Goal: Task Accomplishment & Management: Manage account settings

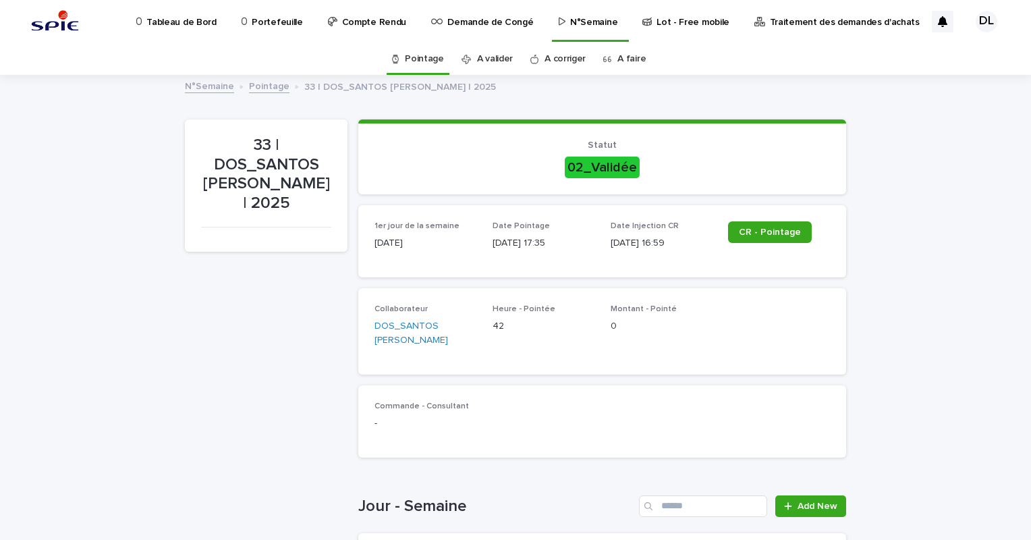
click at [273, 26] on p "Portefeuille" at bounding box center [277, 14] width 51 height 28
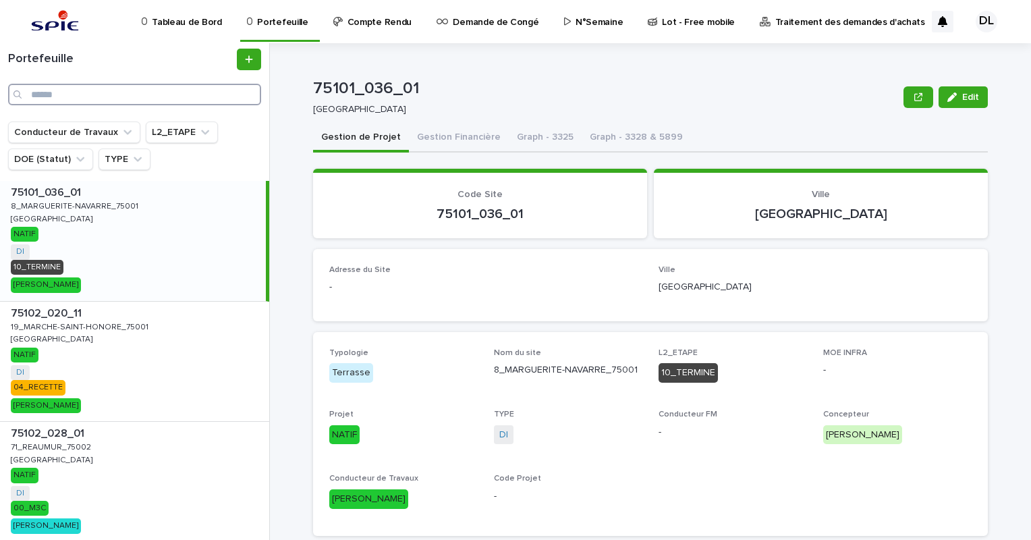
click at [119, 90] on input "Search" at bounding box center [134, 95] width 253 height 22
click at [150, 95] on input "Search" at bounding box center [134, 95] width 253 height 22
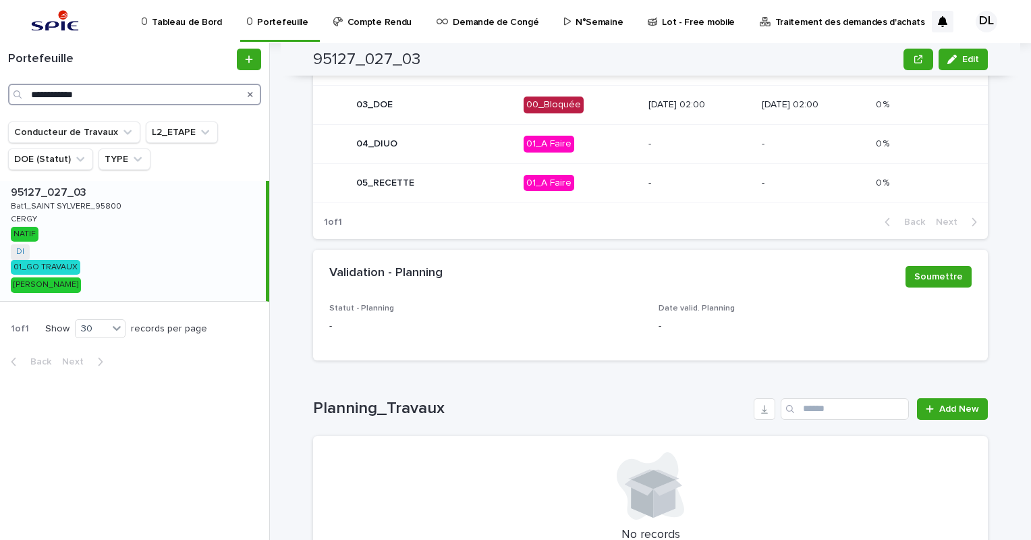
scroll to position [693, 0]
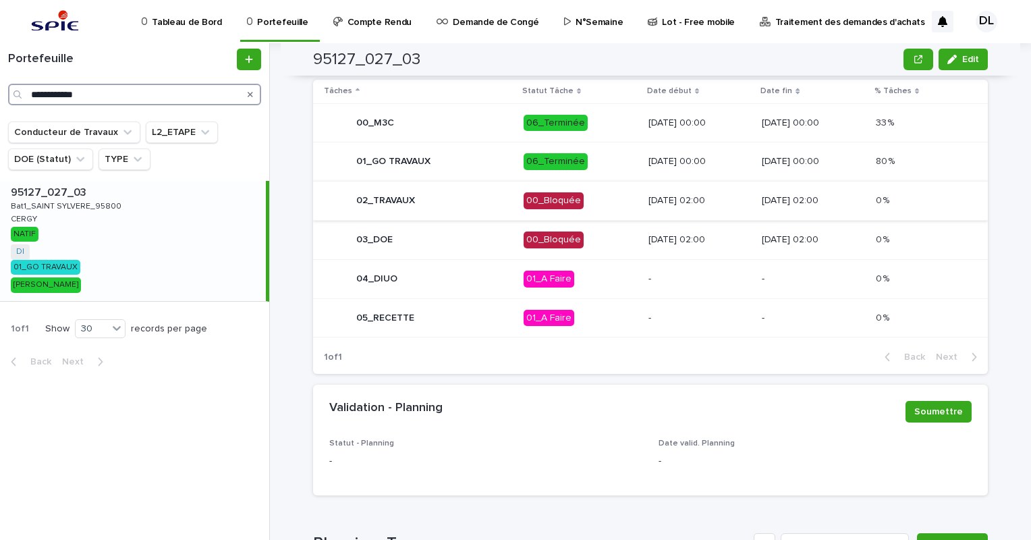
type input "**********"
click at [487, 196] on div "02_TRAVAUX" at bounding box center [418, 201] width 189 height 27
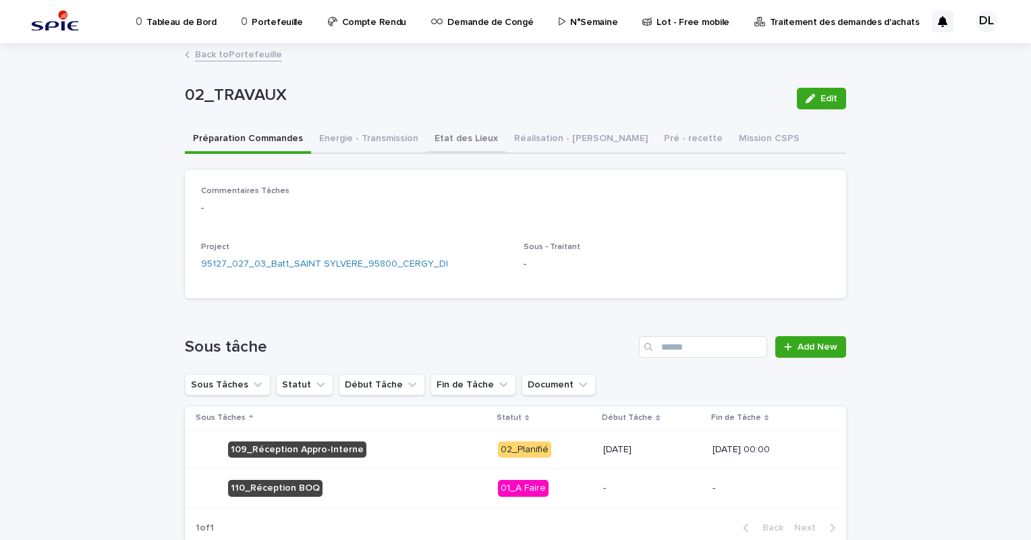
click at [433, 138] on button "Etat des Lieux" at bounding box center [467, 140] width 80 height 28
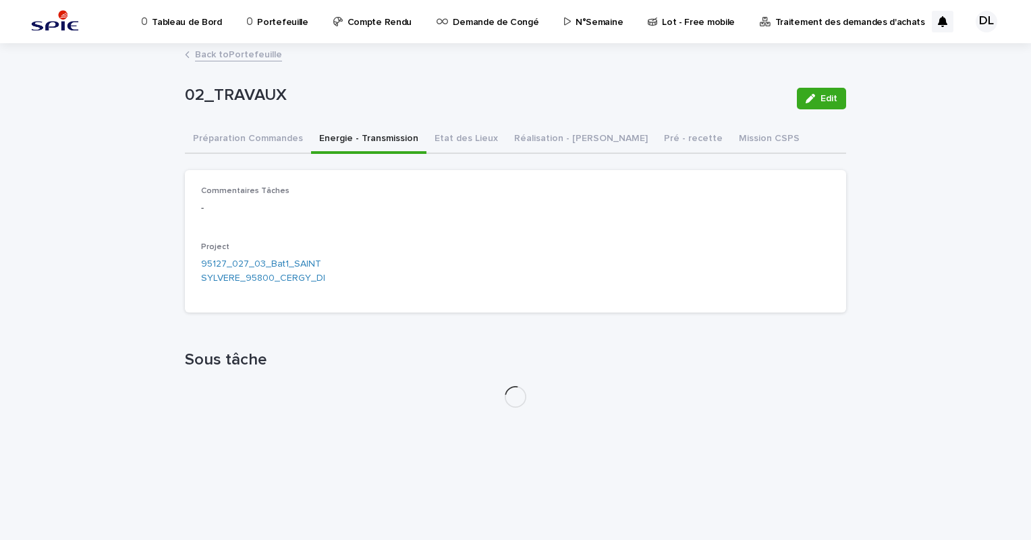
click at [401, 142] on button "Energie - Transmission" at bounding box center [368, 140] width 115 height 28
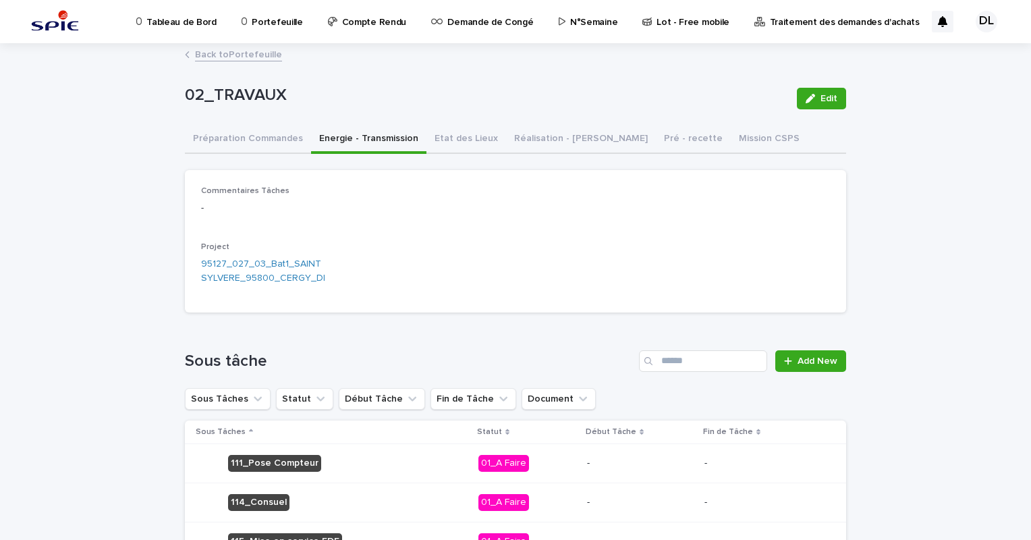
scroll to position [135, 0]
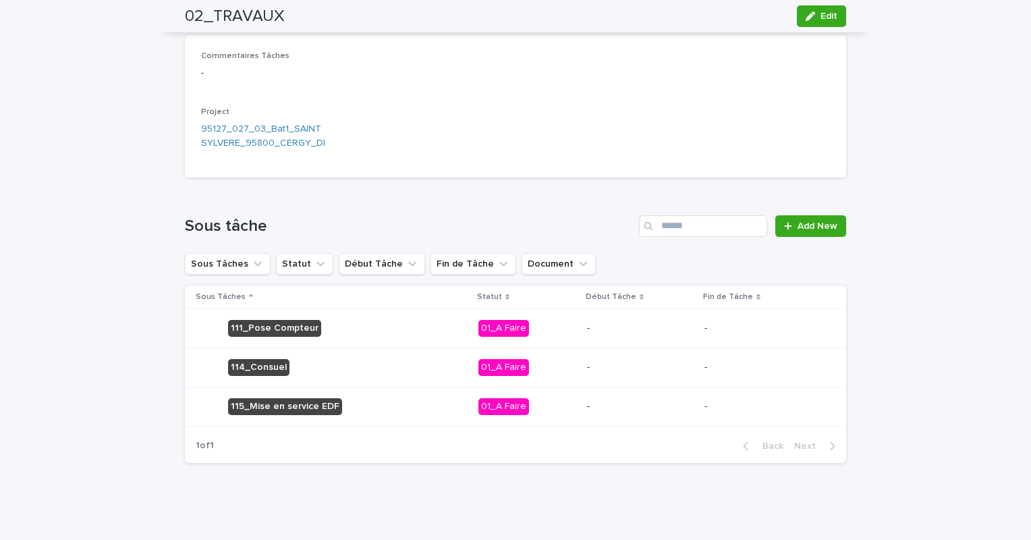
click at [493, 405] on div "01_A Faire" at bounding box center [504, 406] width 51 height 17
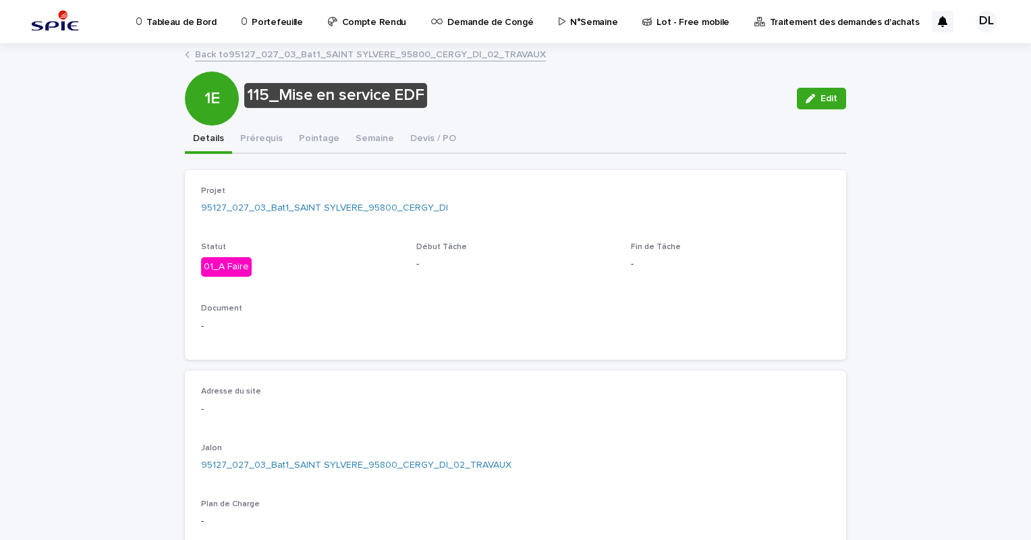
click at [230, 265] on div "01_A Faire" at bounding box center [226, 267] width 51 height 20
click at [805, 90] on button "Edit" at bounding box center [821, 99] width 49 height 22
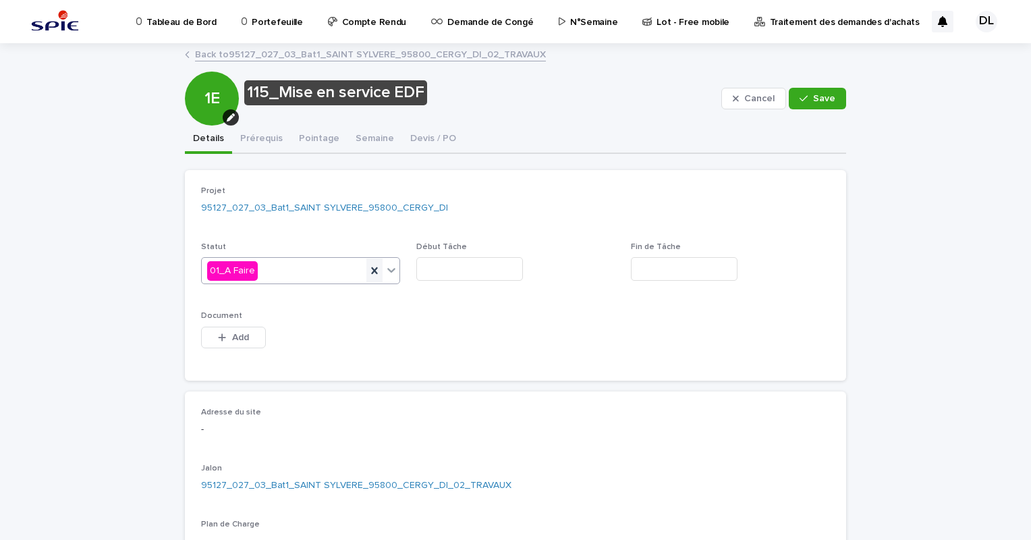
click at [371, 268] on icon at bounding box center [374, 270] width 6 height 7
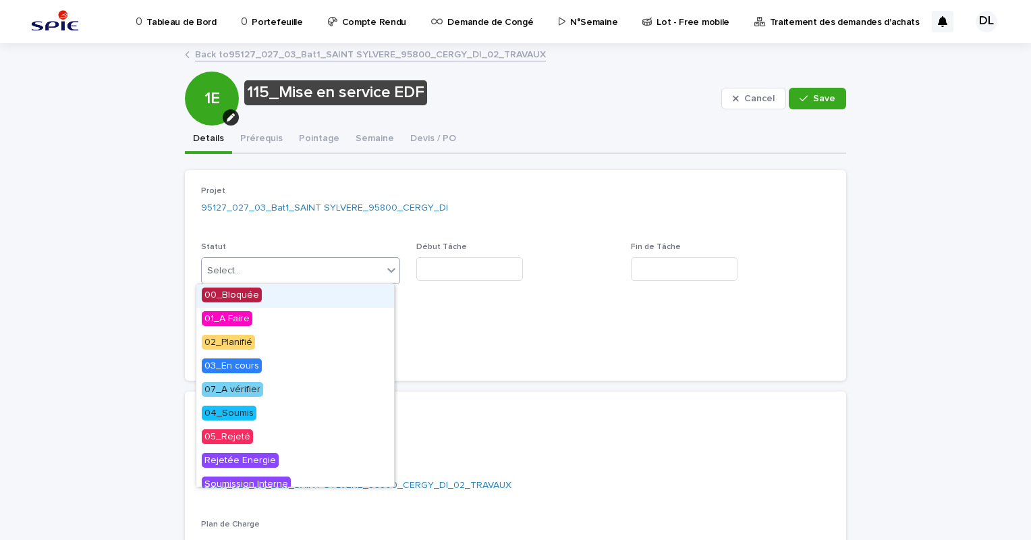
click at [385, 269] on icon at bounding box center [392, 270] width 14 height 14
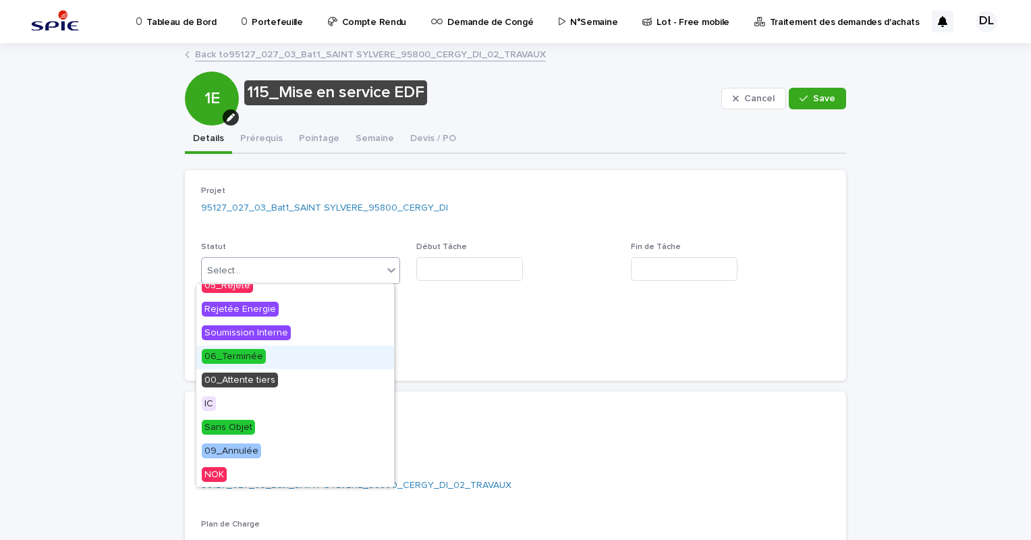
click at [270, 360] on div "06_Terminée" at bounding box center [295, 358] width 198 height 24
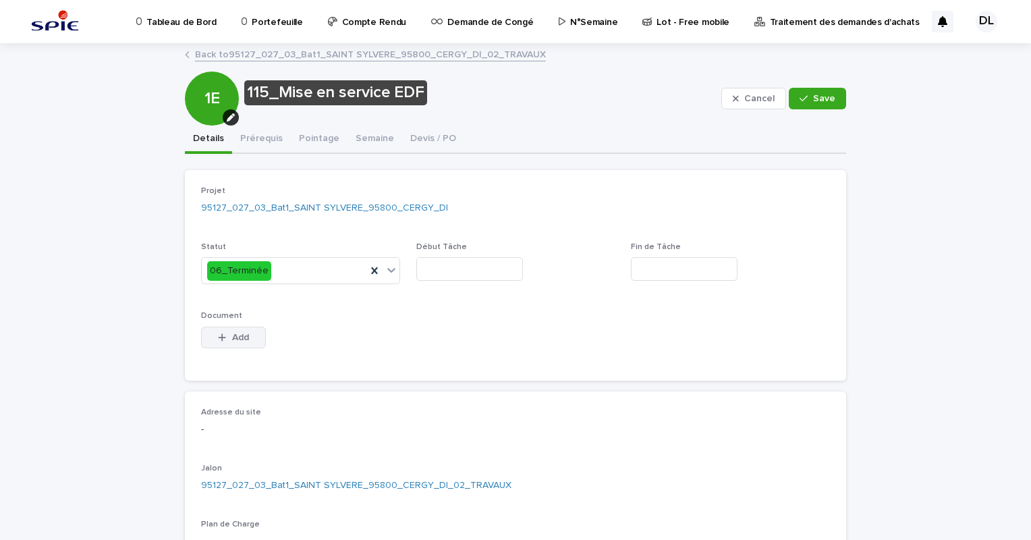
click at [232, 335] on span "Add" at bounding box center [240, 337] width 17 height 9
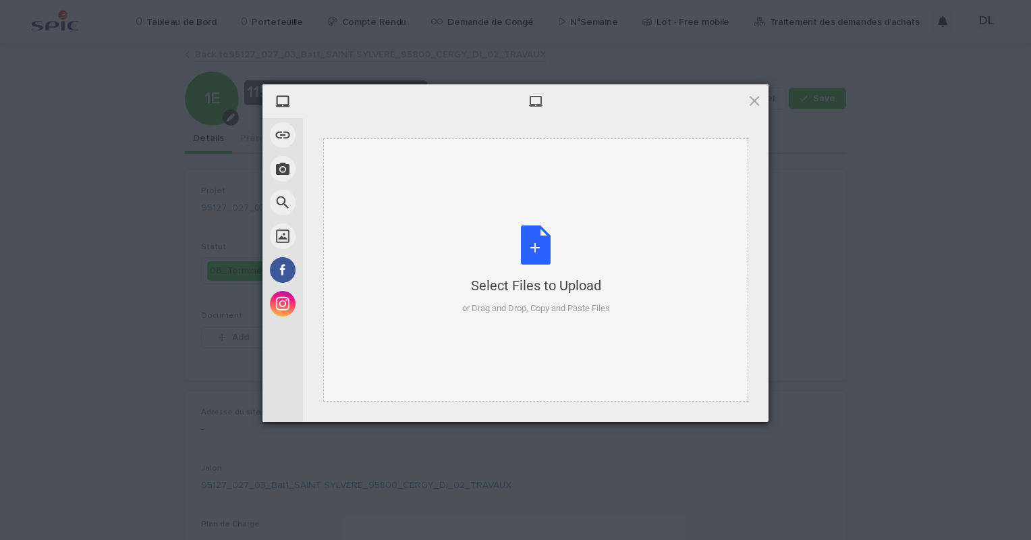
click at [545, 263] on div "Select Files to Upload or Drag and Drop, Copy and Paste Files" at bounding box center [536, 270] width 148 height 90
click at [551, 257] on div "Select Files to Upload or Drag and Drop, Copy and Paste Files" at bounding box center [536, 270] width 148 height 90
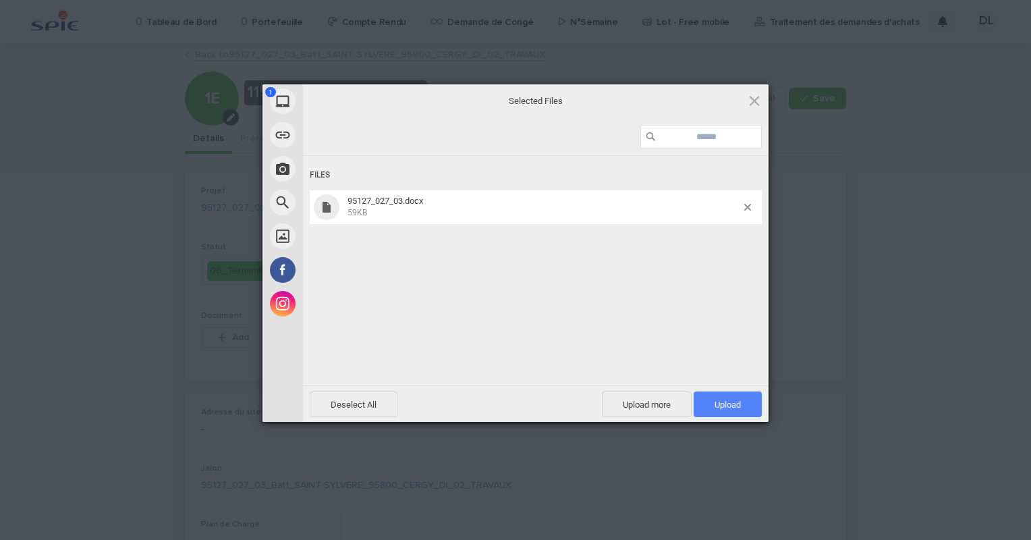
click at [734, 402] on span "Upload 1" at bounding box center [728, 405] width 26 height 10
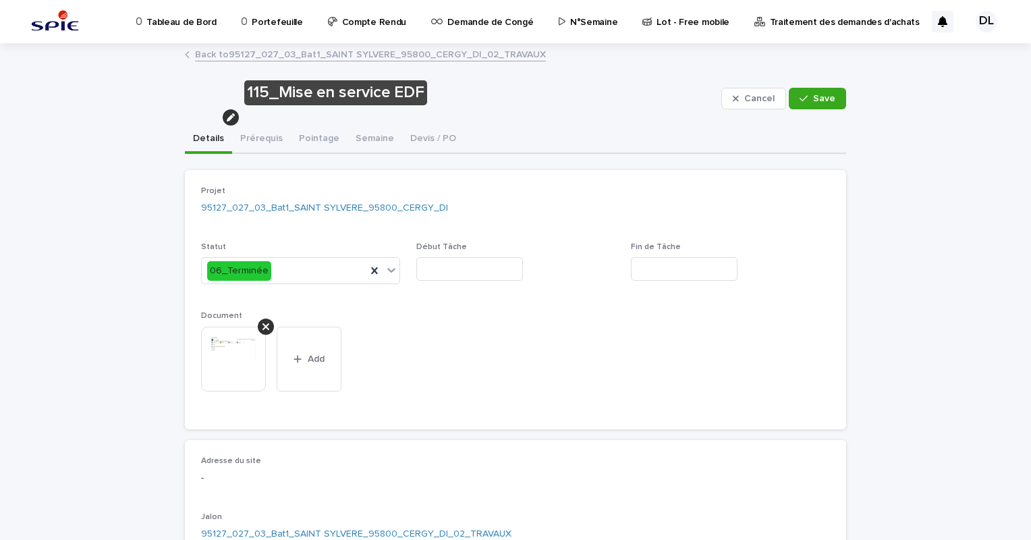
scroll to position [135, 0]
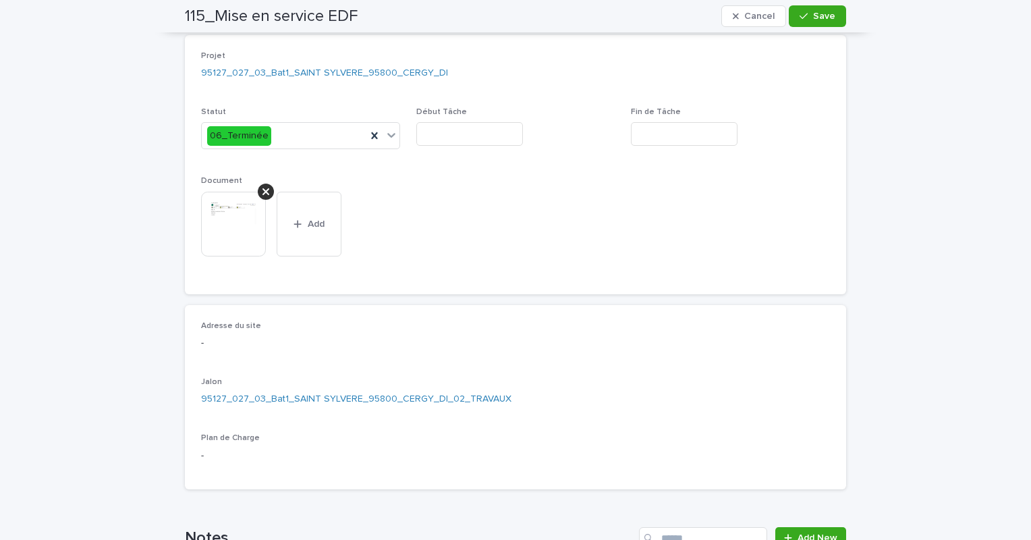
click at [235, 227] on img at bounding box center [233, 224] width 65 height 65
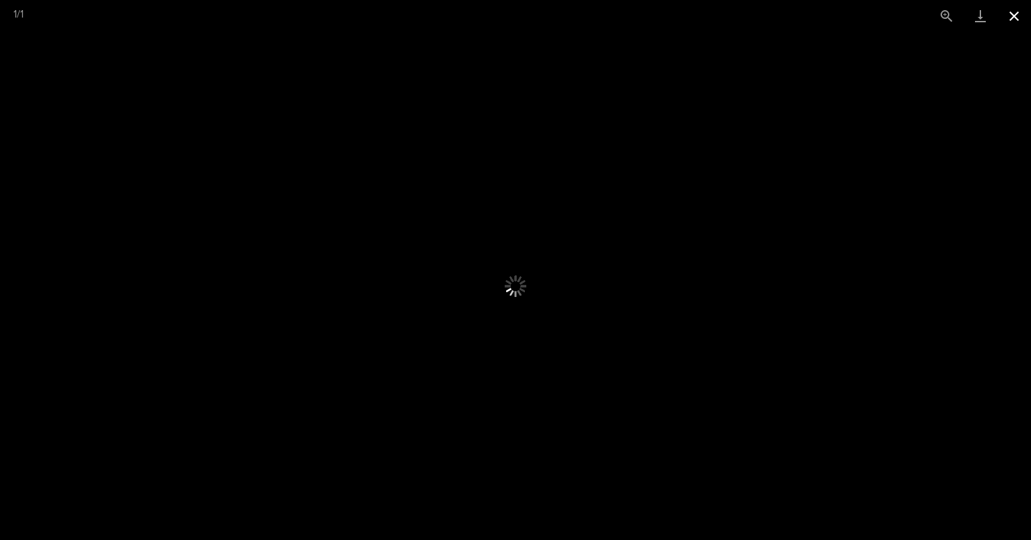
click at [1012, 16] on button "Close gallery" at bounding box center [1015, 16] width 34 height 32
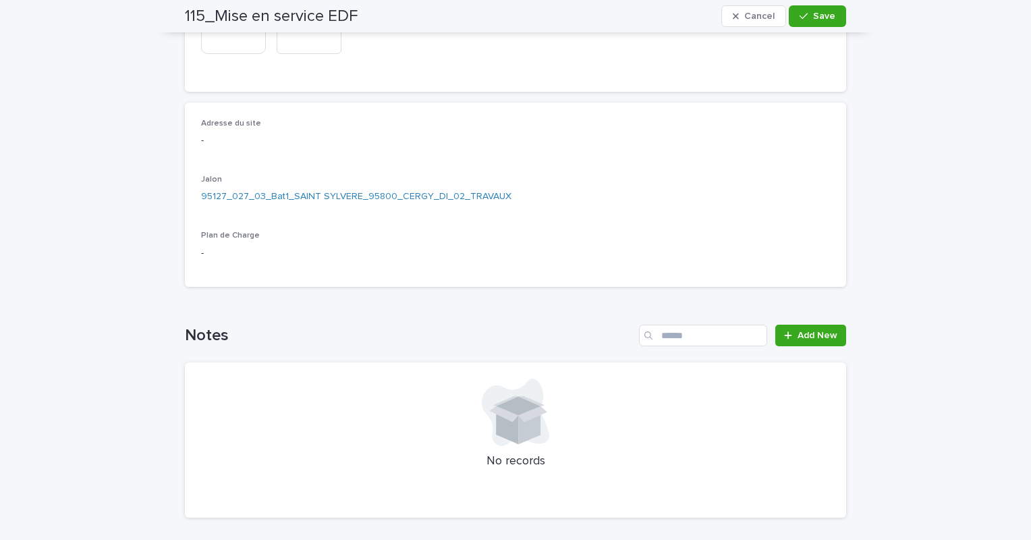
scroll to position [68, 0]
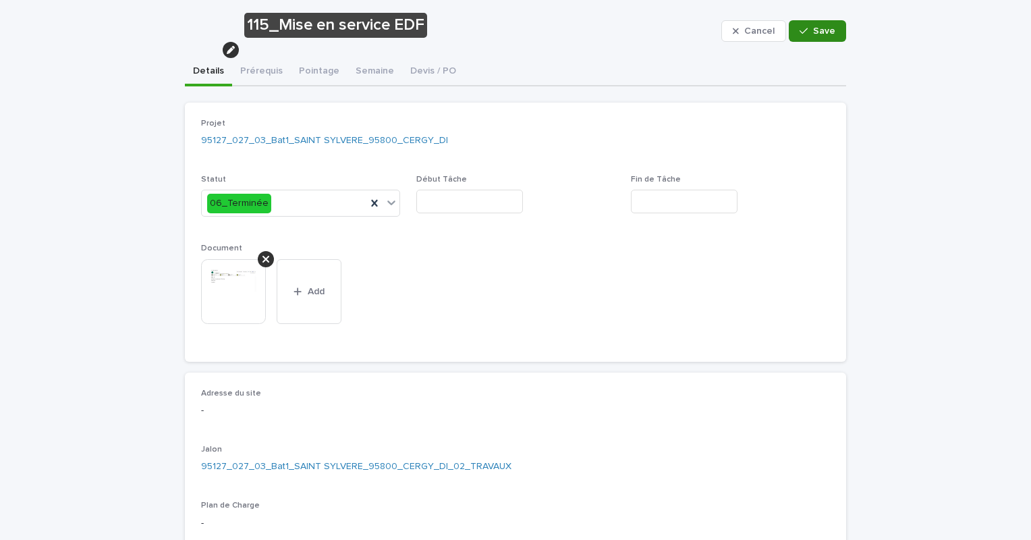
click at [814, 24] on button "Save" at bounding box center [817, 31] width 57 height 22
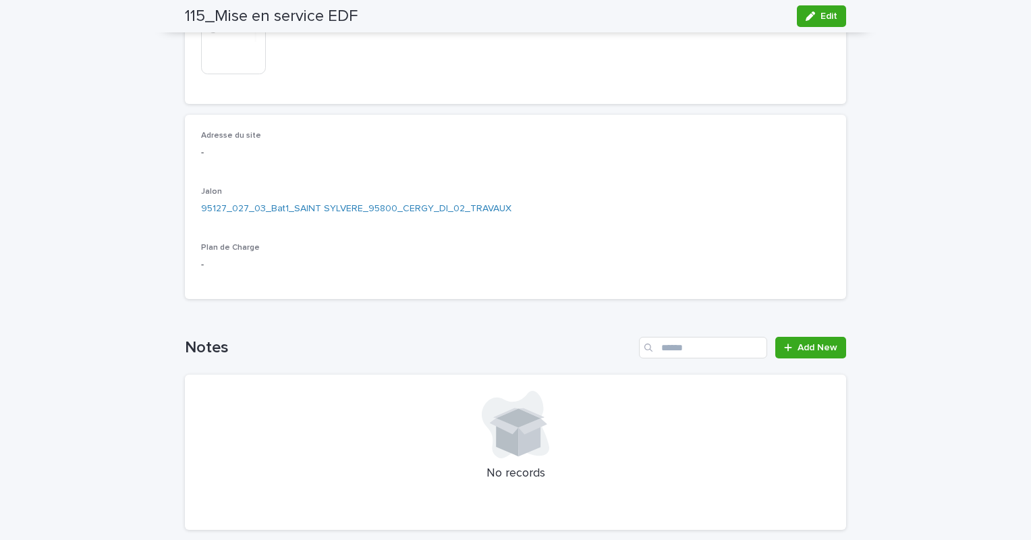
scroll to position [0, 0]
